Goal: Communication & Community: Ask a question

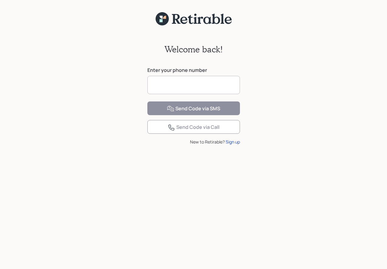
click at [166, 84] on input at bounding box center [194, 85] width 93 height 18
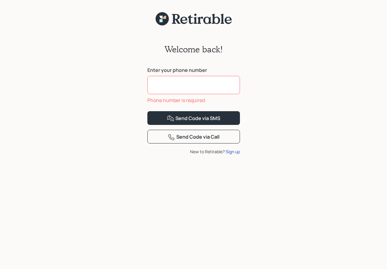
drag, startPoint x: 153, startPoint y: 90, endPoint x: 135, endPoint y: 94, distance: 18.2
click at [152, 91] on input at bounding box center [194, 85] width 93 height 18
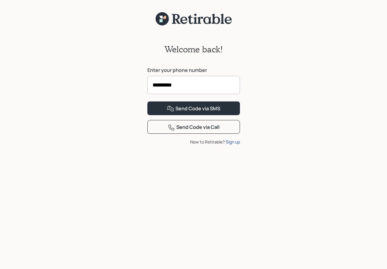
type input "**********"
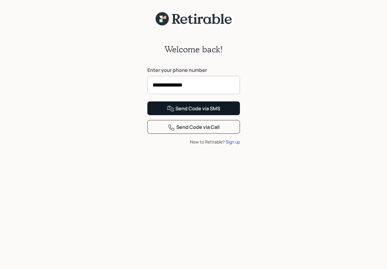
click at [163, 115] on button "Send Code via SMS" at bounding box center [194, 108] width 93 height 14
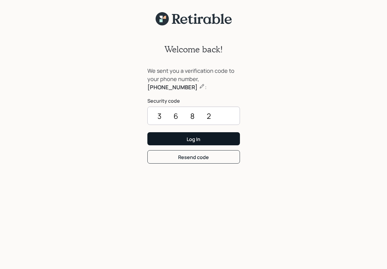
type input "3682"
click at [172, 137] on button "Log In" at bounding box center [194, 138] width 93 height 13
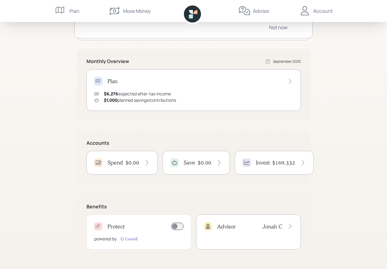
scroll to position [87, 0]
click at [291, 226] on icon at bounding box center [290, 226] width 2 height 5
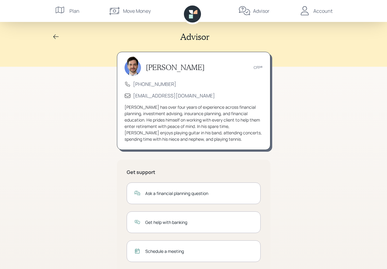
click at [151, 192] on div "Ask a financial planning question" at bounding box center [199, 193] width 108 height 6
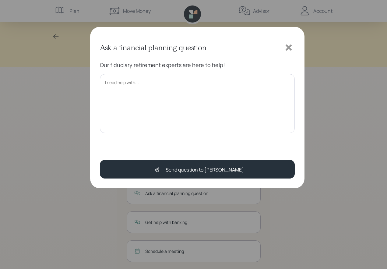
click at [105, 82] on textarea at bounding box center [197, 103] width 195 height 59
drag, startPoint x: 271, startPoint y: 83, endPoint x: 240, endPoint y: 88, distance: 30.9
click at [269, 84] on textarea "My wife and I are planning putting our funds in a trust. Since we have not been…" at bounding box center [197, 103] width 195 height 59
click at [180, 89] on textarea "My wife and I are planning putting our funds in a trust. Since we have not been…" at bounding box center [197, 103] width 195 height 59
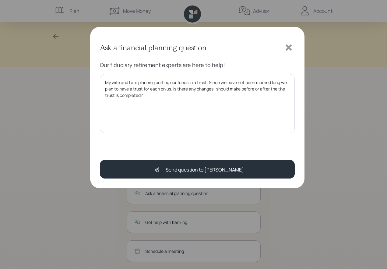
click at [288, 90] on textarea "My wife and I are planning putting our funds in a trust. Since we have not been…" at bounding box center [197, 103] width 195 height 59
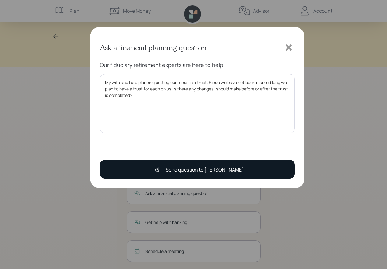
type textarea "My wife and I are planning putting our funds in a trust. Since we have not been…"
click at [156, 169] on button "Send question to [PERSON_NAME]" at bounding box center [197, 169] width 195 height 19
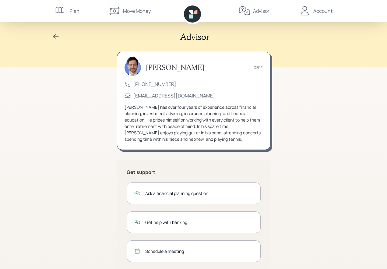
click at [55, 36] on icon at bounding box center [55, 36] width 7 height 7
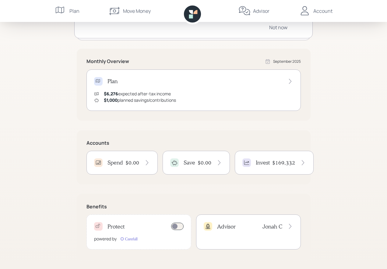
scroll to position [87, 0]
click at [290, 226] on icon at bounding box center [290, 226] width 6 height 6
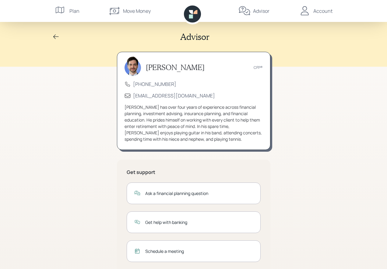
click at [215, 198] on div "Ask a financial planning question" at bounding box center [194, 194] width 134 height 22
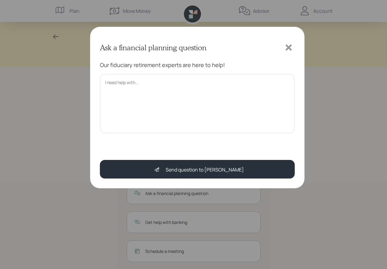
click at [118, 80] on textarea at bounding box center [197, 103] width 195 height 59
click at [206, 83] on textarea "My wife and I are planning on getting a trust, sincere have not been married th…" at bounding box center [197, 103] width 195 height 59
click at [135, 89] on textarea "My wife and I are planning on getting a trust, since we have not been married t…" at bounding box center [197, 103] width 195 height 59
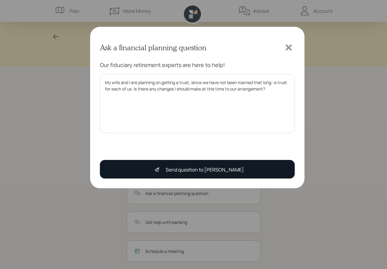
type textarea "My wife and I are planning on getting a trust, since we have not been married t…"
click at [115, 164] on button "Send question to [PERSON_NAME]" at bounding box center [197, 169] width 195 height 19
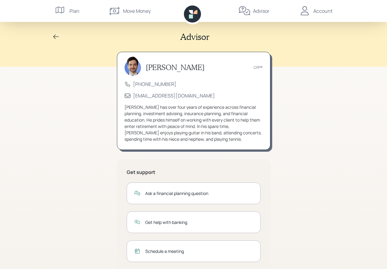
click at [325, 10] on div "Account" at bounding box center [323, 10] width 19 height 7
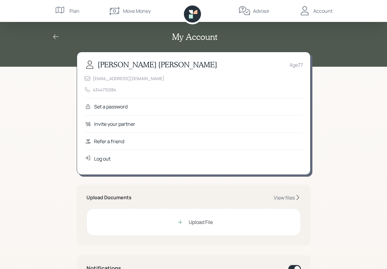
click at [99, 158] on div "Log out" at bounding box center [102, 158] width 16 height 7
